Goal: Navigation & Orientation: Find specific page/section

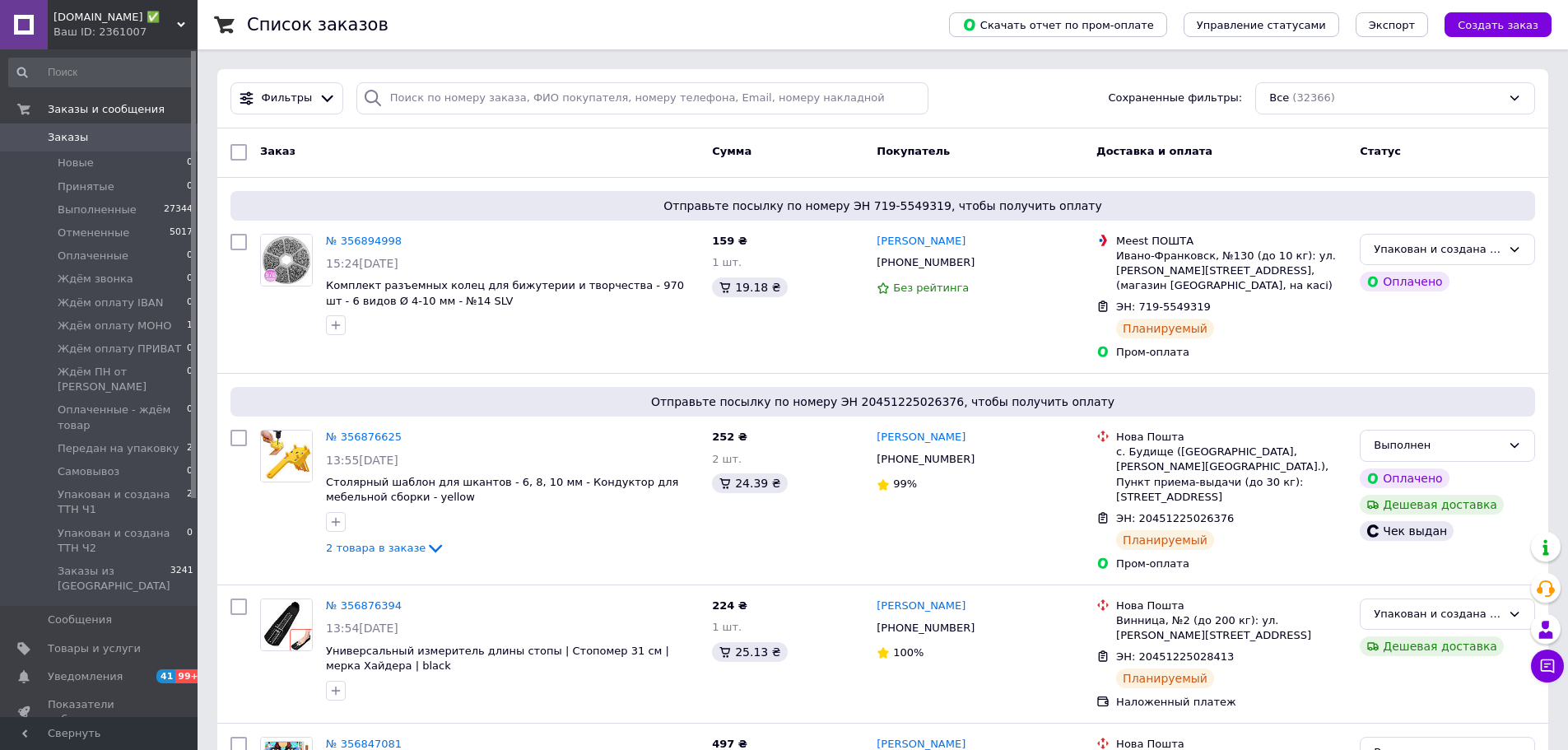
click at [176, 13] on span "[DOMAIN_NAME] ✅" at bounding box center [115, 17] width 123 height 15
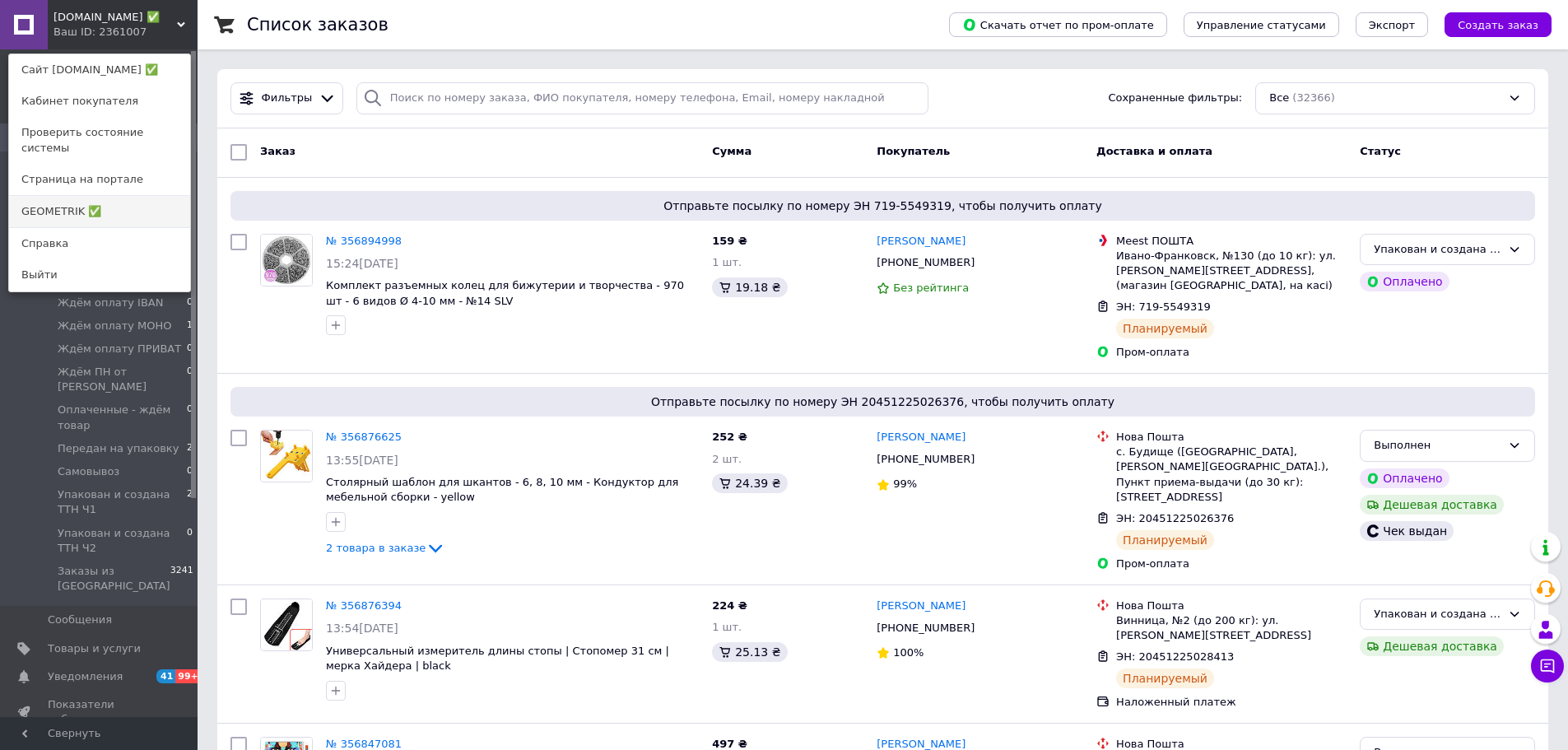
click at [74, 196] on link "GEOMETRIK ✅" at bounding box center [99, 211] width 181 height 31
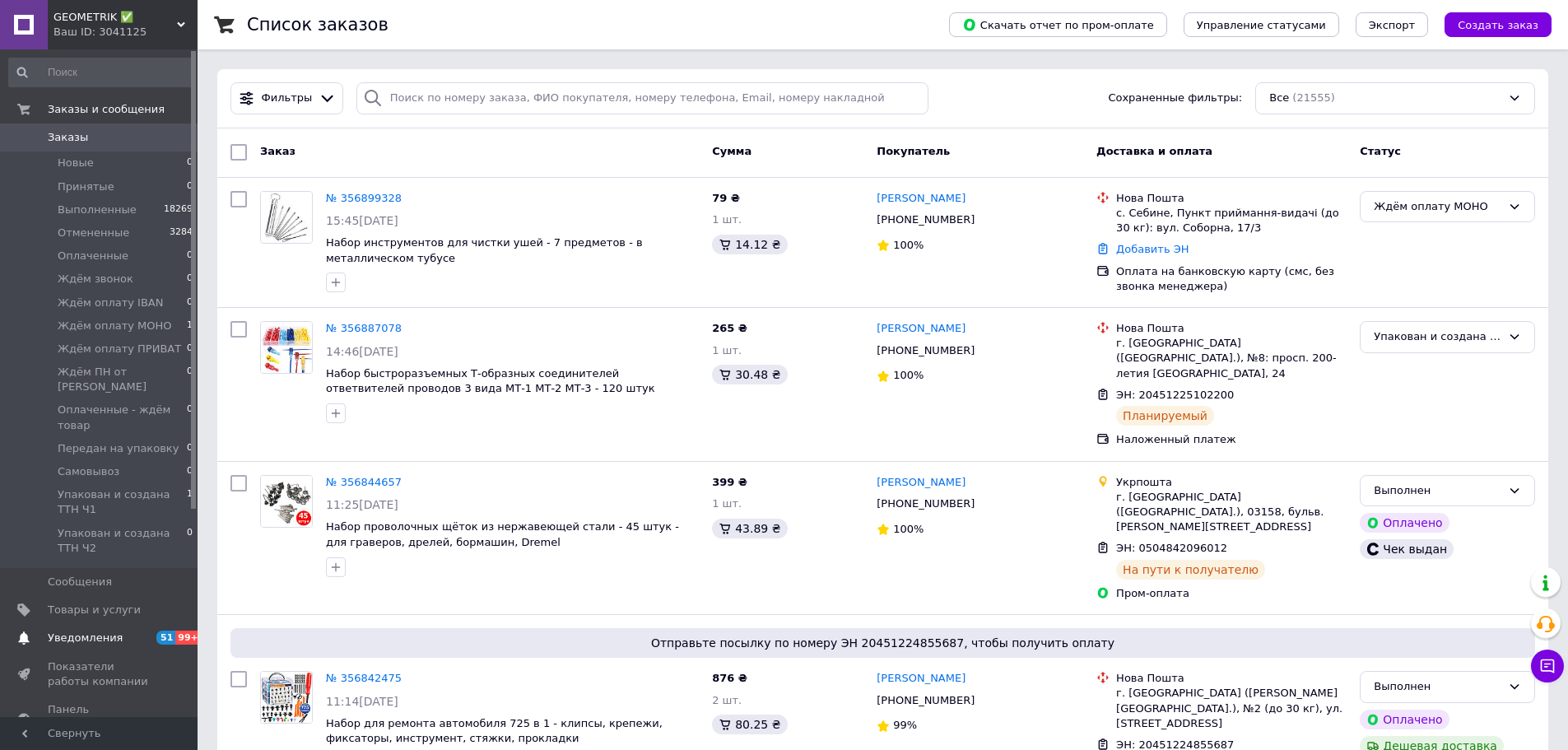
click at [73, 630] on span "Уведомления" at bounding box center [85, 638] width 75 height 15
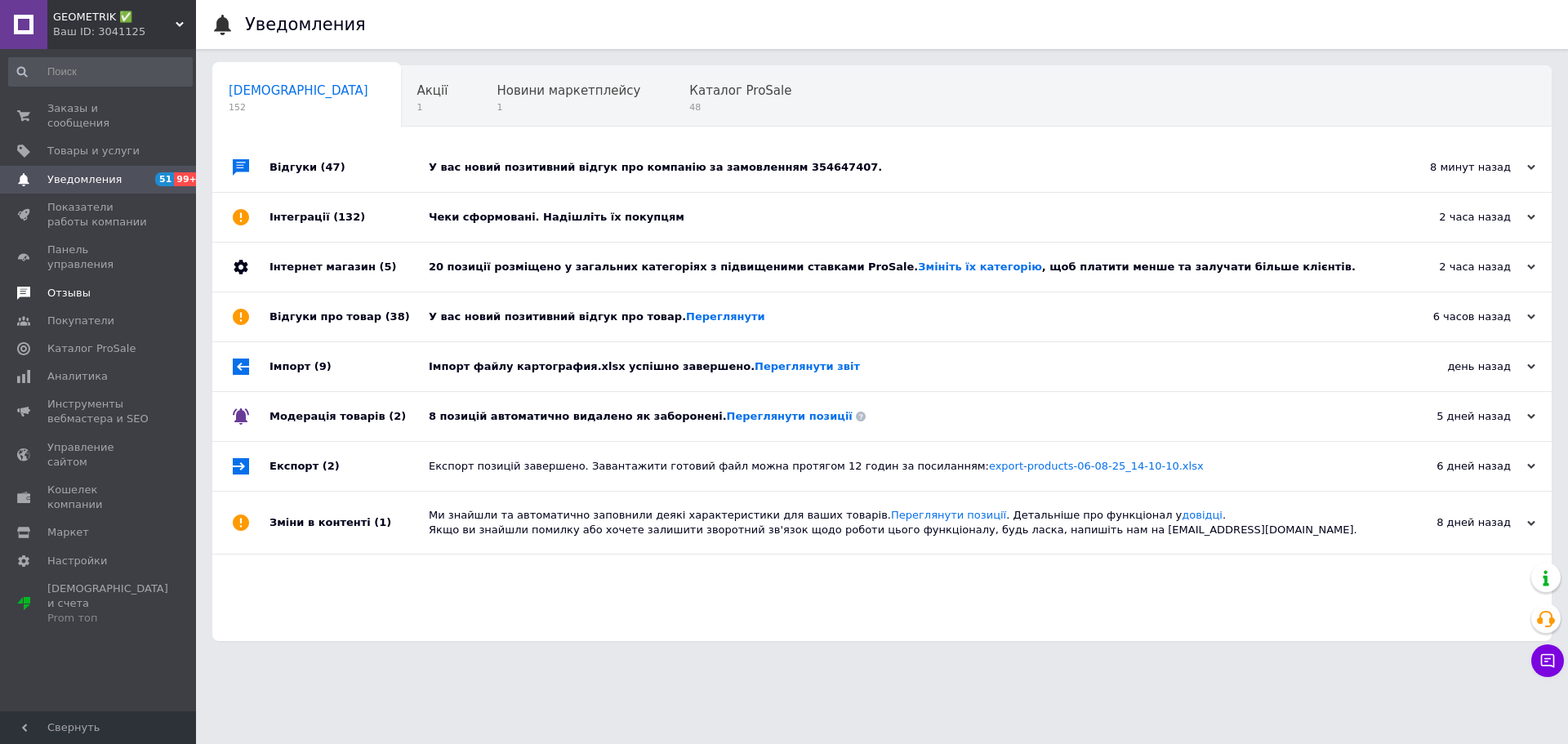
click at [59, 286] on span "Отзывы" at bounding box center [68, 293] width 43 height 15
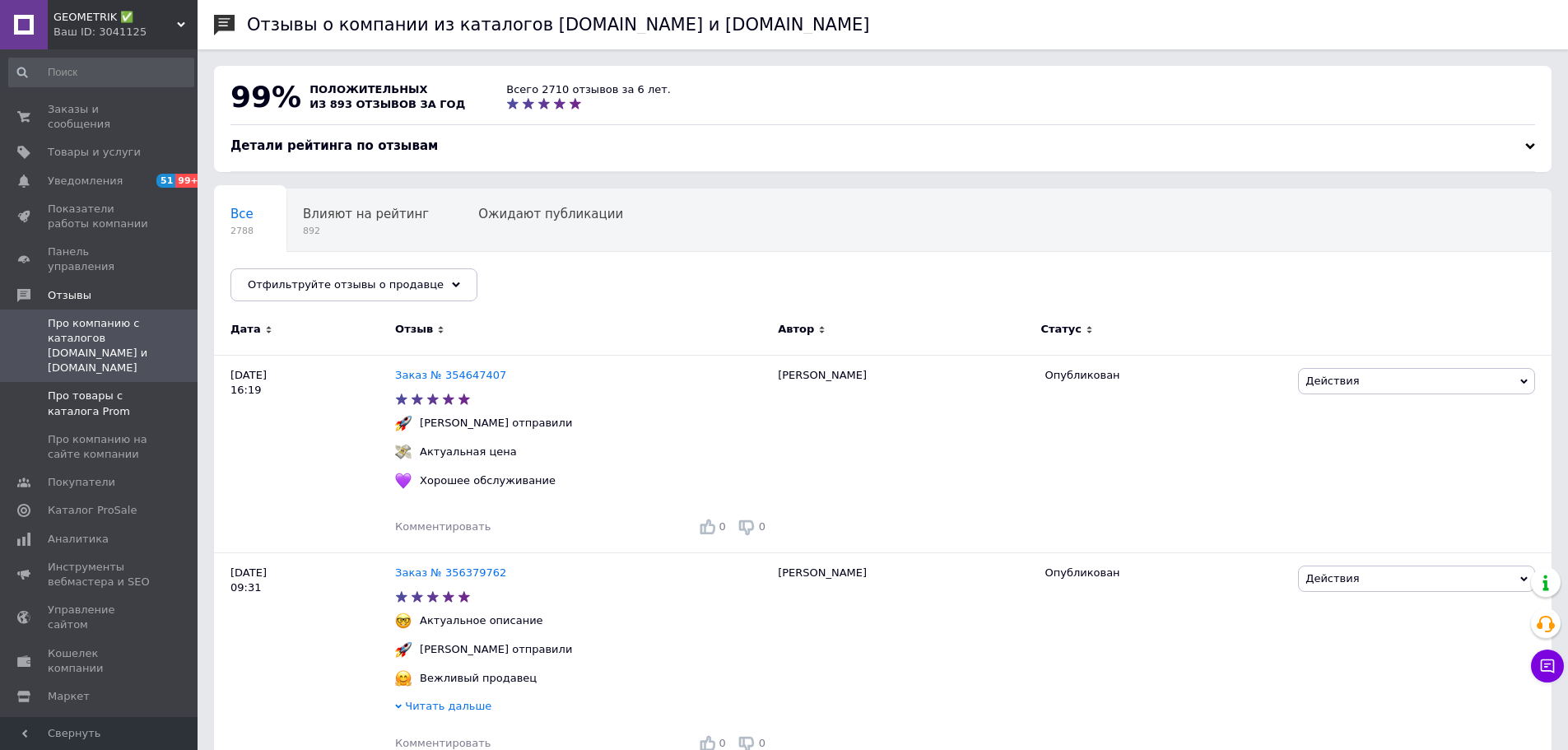
click at [80, 388] on span "Про товары с каталога Prom" at bounding box center [99, 403] width 104 height 29
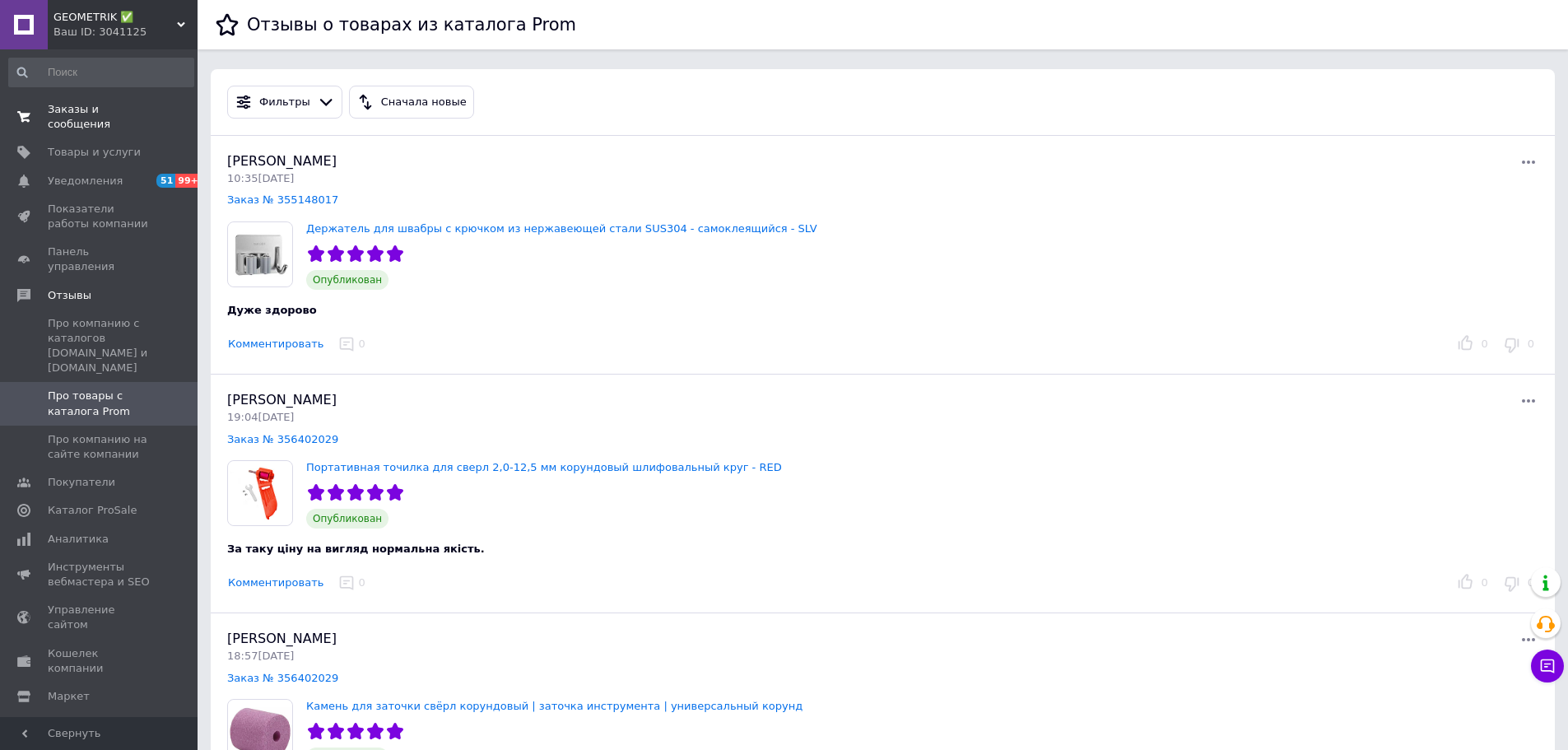
click at [109, 108] on span "Заказы и сообщения" at bounding box center [99, 116] width 104 height 29
